Goal: Information Seeking & Learning: Learn about a topic

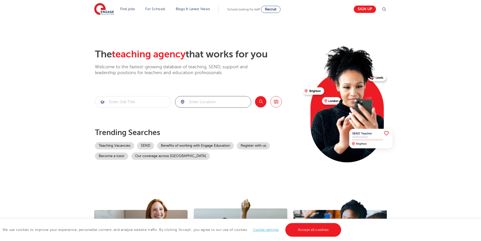
click at [203, 96] on input "search" at bounding box center [213, 101] width 76 height 11
click at [205, 115] on li "[GEOGRAPHIC_DATA]" at bounding box center [213, 117] width 72 height 10
type input "[GEOGRAPHIC_DATA]"
click at [260, 101] on button "Search" at bounding box center [260, 101] width 11 height 11
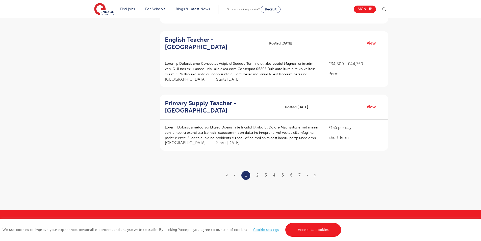
scroll to position [556, 0]
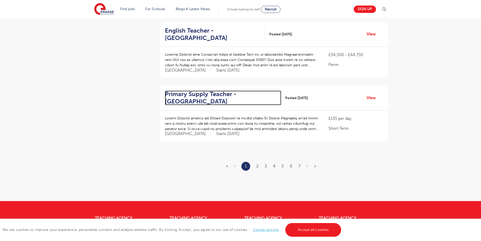
click at [220, 90] on h2 "Primary Supply Teacher - [GEOGRAPHIC_DATA]" at bounding box center [221, 97] width 112 height 15
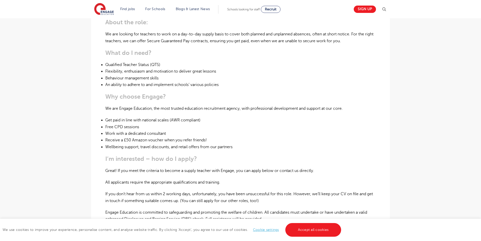
scroll to position [152, 0]
